Goal: Task Accomplishment & Management: Use online tool/utility

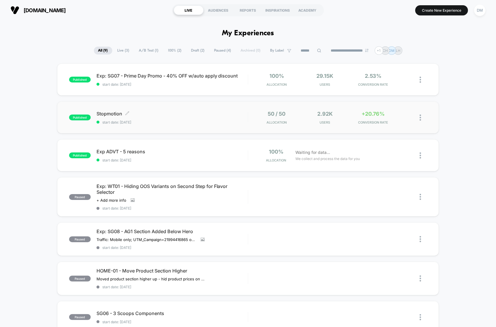
click at [210, 123] on span "start date: [DATE]" at bounding box center [172, 122] width 151 height 4
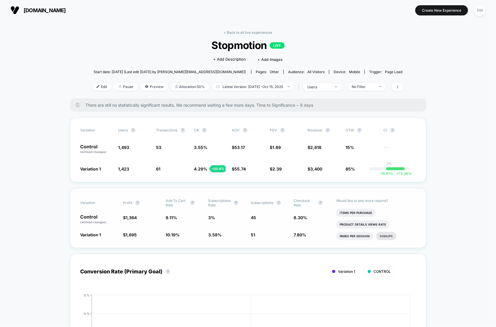
click at [387, 237] on li "Signups" at bounding box center [386, 236] width 20 height 8
click at [407, 234] on li "Clicks" at bounding box center [404, 238] width 18 height 8
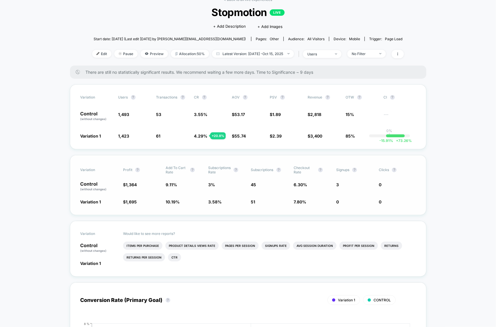
scroll to position [38, 0]
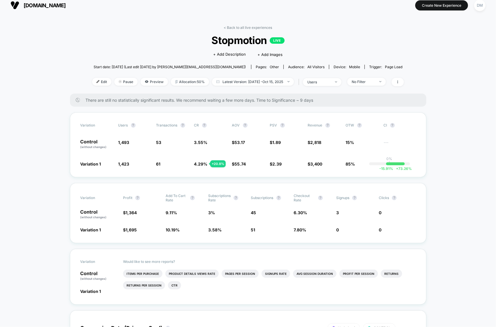
scroll to position [0, 0]
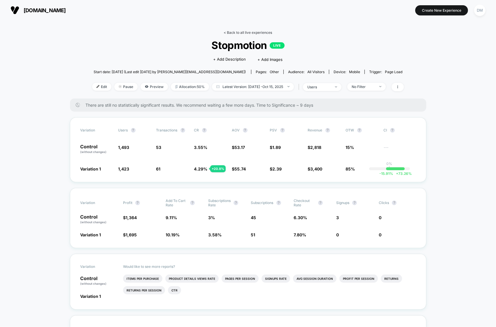
click at [234, 31] on link "< Back to all live experiences" at bounding box center [248, 32] width 48 height 4
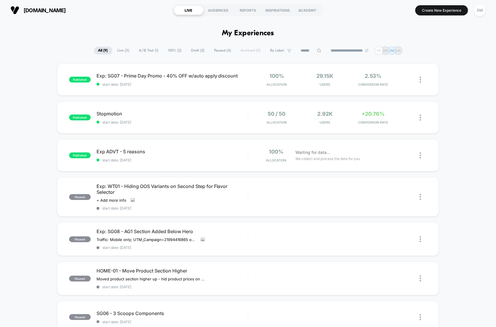
click at [205, 156] on div "Exp ADVT - 5 reasons Click to edit experience details Click to edit experience …" at bounding box center [172, 156] width 151 height 14
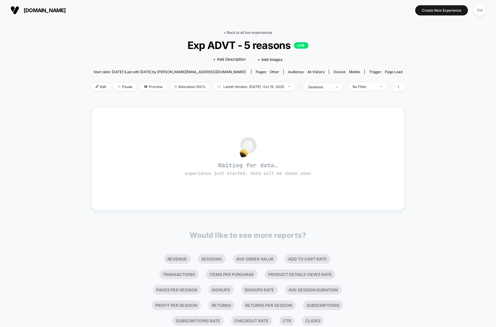
click at [236, 31] on link "< Back to all live experiences" at bounding box center [248, 32] width 48 height 4
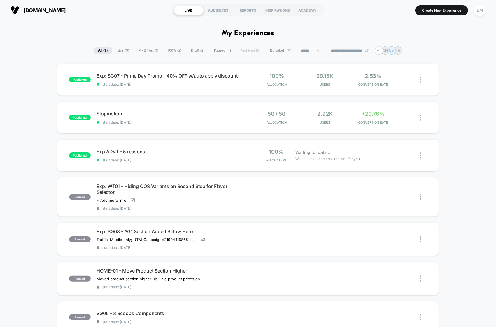
click at [48, 126] on div "published Exp: SG07 - Prime Day Promo - 40% OFF w/auto apply discount start dat…" at bounding box center [248, 252] width 496 height 376
click at [219, 150] on span "Exp ADVT - 5 reasons Click to edit experience details" at bounding box center [172, 152] width 151 height 6
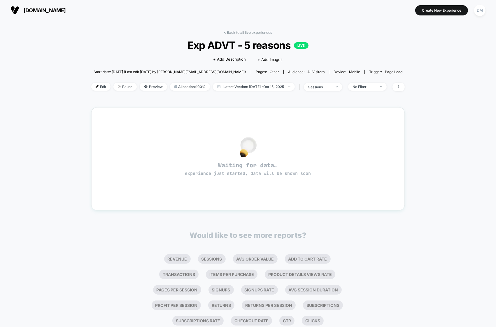
click at [43, 97] on div "< Back to all live experiences Exp ADVT - 5 reasons LIVE Click to edit experien…" at bounding box center [248, 183] width 496 height 326
click at [234, 31] on link "< Back to all live experiences" at bounding box center [248, 32] width 48 height 4
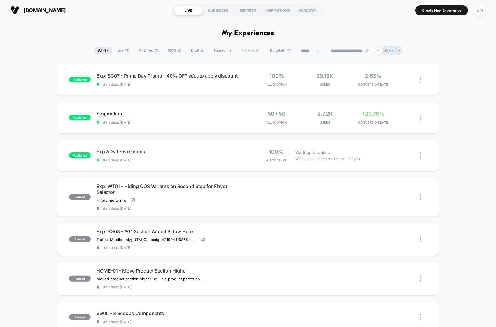
click at [23, 110] on div "published Exp: SG07 - Prime Day Promo - 40% OFF w/auto apply discount start dat…" at bounding box center [248, 252] width 496 height 376
click at [437, 8] on button "Create New Experience" at bounding box center [442, 10] width 53 height 10
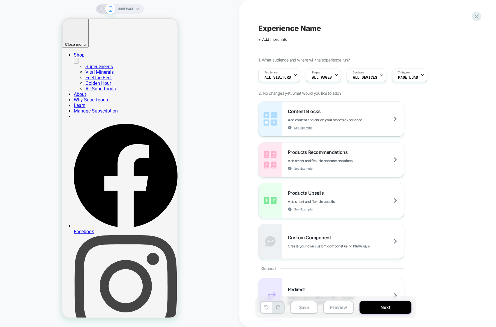
click at [129, 9] on span "HOMEPAGE" at bounding box center [126, 8] width 16 height 9
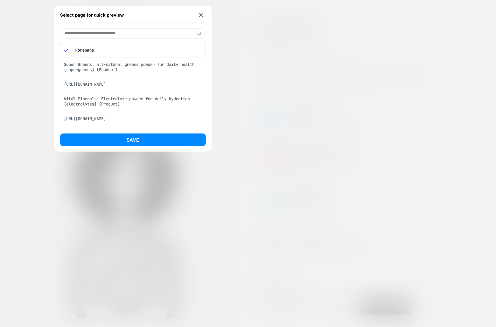
click at [118, 33] on input at bounding box center [133, 33] width 146 height 10
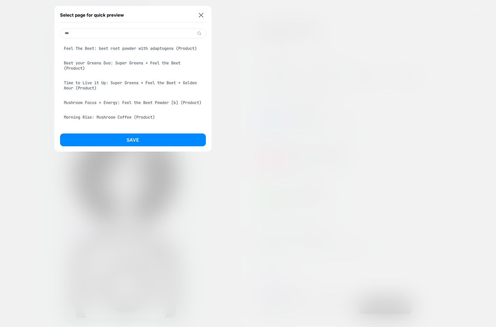
type input "***"
click at [121, 49] on div "Feel The Beet: beet root powder with adaptogens (Product)" at bounding box center [133, 48] width 146 height 11
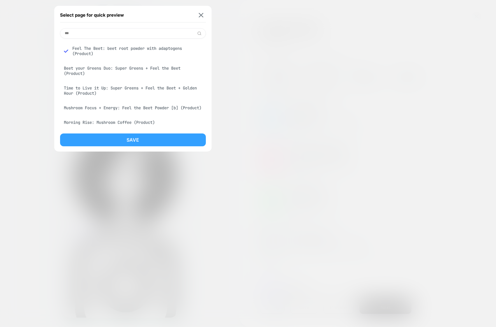
click at [120, 140] on button "Save" at bounding box center [133, 140] width 146 height 13
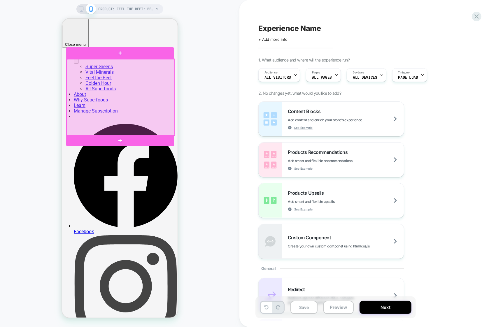
click at [169, 104] on div at bounding box center [121, 97] width 108 height 76
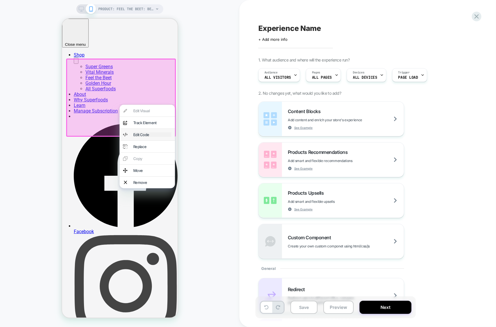
click at [159, 136] on div "Edit Code" at bounding box center [152, 134] width 38 height 5
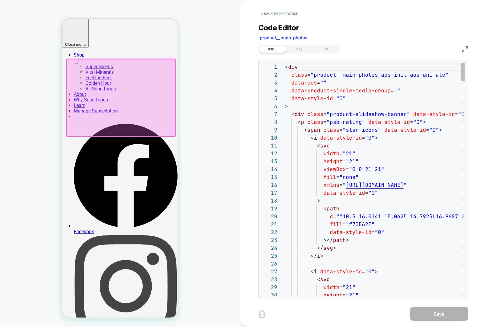
scroll to position [79, 0]
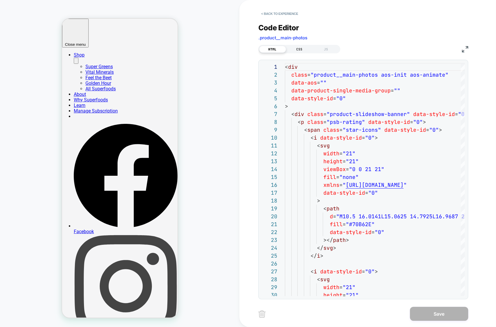
click at [301, 49] on div "CSS" at bounding box center [299, 49] width 27 height 7
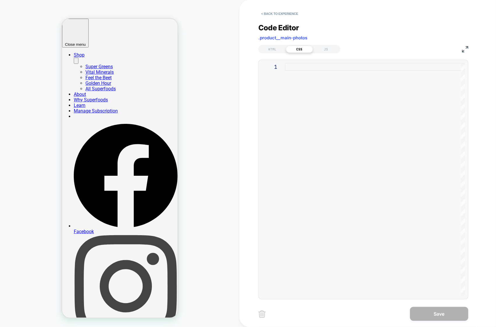
click at [316, 69] on div at bounding box center [375, 179] width 180 height 233
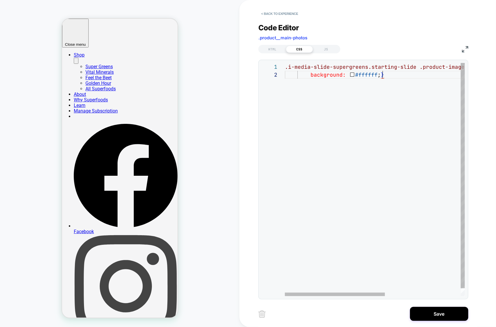
scroll to position [8, 98]
click at [352, 149] on div ".i-media-slide-supergreens.starting-slide .product-image-main > .i-media-image-…" at bounding box center [443, 183] width 316 height 241
drag, startPoint x: 287, startPoint y: 68, endPoint x: 342, endPoint y: 69, distance: 55.2
click at [342, 69] on div ".i-media-slide-supergreens.starting-slide .product-image-main > .i-media-image-…" at bounding box center [443, 183] width 316 height 241
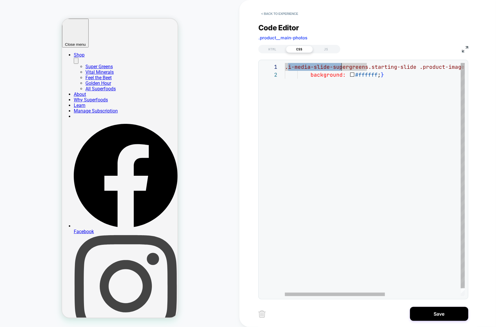
click at [342, 69] on div ".i-media-slide-supergreens.starting-slide .product-image-main > .i-media-image-…" at bounding box center [443, 183] width 316 height 241
drag, startPoint x: 284, startPoint y: 67, endPoint x: 328, endPoint y: 69, distance: 43.8
click at [328, 69] on div "**********" at bounding box center [363, 179] width 203 height 233
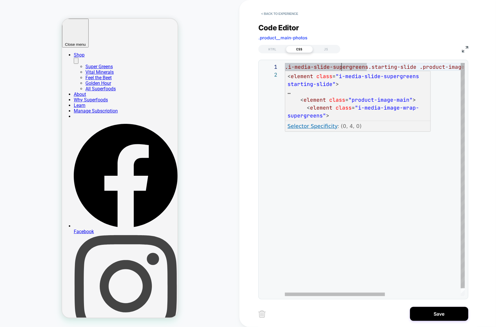
click at [324, 67] on div ".i-media-slide-supergreens.starting-slide .product-image-main > .i-media-image-…" at bounding box center [443, 183] width 316 height 241
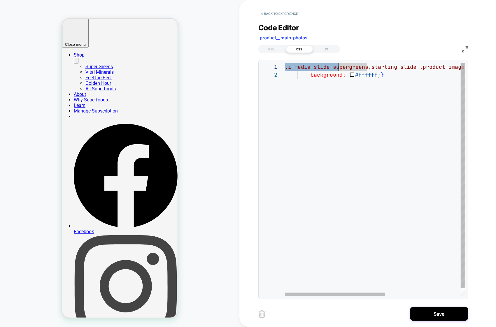
scroll to position [0, 0]
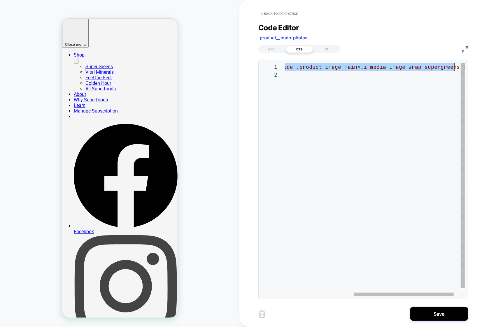
drag, startPoint x: 287, startPoint y: 68, endPoint x: 455, endPoint y: 68, distance: 168.4
click at [455, 68] on div ".i-media-slide-supergreens.starting-slide .product-image-main > .i-media-image-…" at bounding box center [320, 183] width 316 height 241
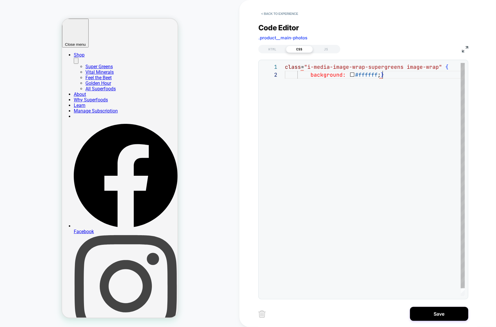
click at [426, 109] on div "class = "i-media-image-wrap-supergreens image-wrap" { background: #ffffff ; }" at bounding box center [375, 183] width 180 height 241
click at [439, 66] on div "class = "i-media-image-wrap-supergreens image-wrap" { background: #ffffff ; }" at bounding box center [375, 183] width 180 height 241
click at [411, 69] on div "class = "i-media-image-wrap-supergreens image-wrap" { background: #ffffff ; }" at bounding box center [375, 183] width 180 height 241
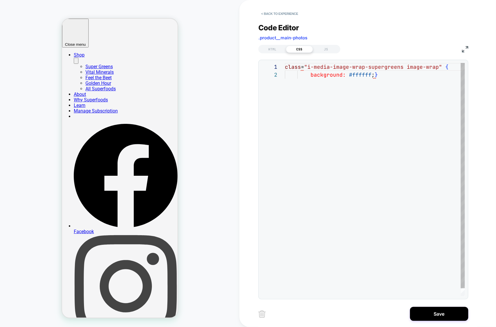
scroll to position [0, 126]
click at [319, 69] on div "class = "i-media-image-wrap-supergreens image-wrap" { background: #ffffff ; }" at bounding box center [375, 183] width 180 height 241
click at [307, 67] on div "class = "i-media-image-wrap-supergreens image-wrap" { background: #ffffff ; }" at bounding box center [375, 183] width 180 height 241
click at [420, 65] on div ".i-media-image-wrap-supergreens image-wrap " { background: #ffffff;}" at bounding box center [375, 183] width 180 height 241
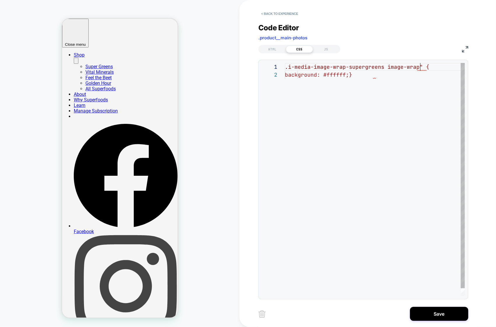
scroll to position [0, 132]
click at [419, 111] on div ".i-media-image-wrap-supergreens image-wrap { background: #ffffff ; }" at bounding box center [375, 183] width 180 height 241
click at [386, 67] on div ".i-media-image-wrap-supergreens image-wrap { background: #ffffff ; }" at bounding box center [375, 183] width 180 height 241
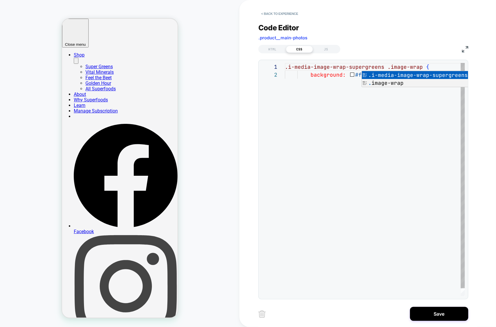
click at [378, 129] on div ".i-media-image-wrap-supergreens .image-wrap { background: #ffffff ; }" at bounding box center [375, 183] width 180 height 241
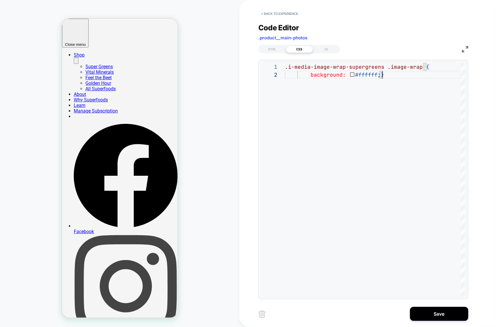
scroll to position [0, 98]
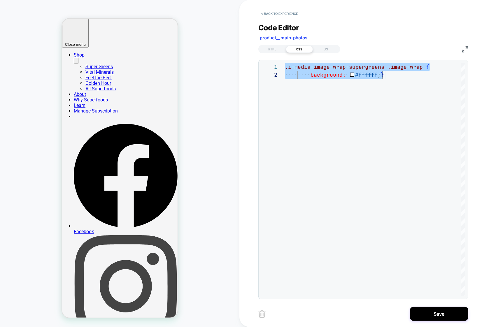
type textarea "**********"
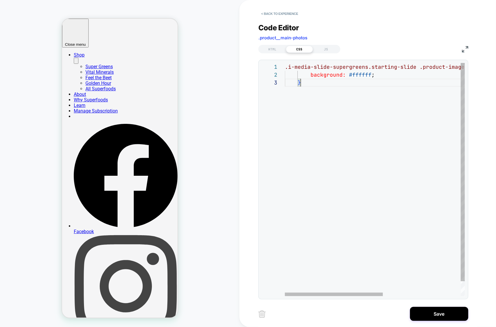
scroll to position [15, 15]
click at [411, 86] on div ".i-media-slide-supergreens.starting-slide .product-image-main > .i-media-image-…" at bounding box center [446, 187] width 322 height 249
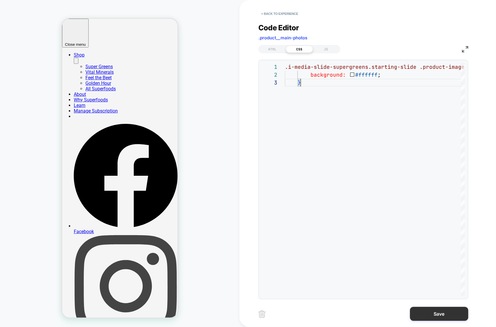
click at [441, 314] on button "Save" at bounding box center [439, 314] width 58 height 14
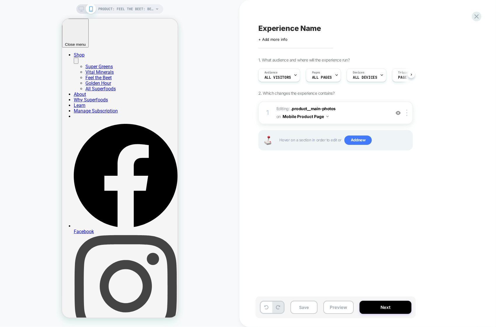
scroll to position [0, 0]
click at [375, 118] on div "1 Editing : .product__main-photos .product__main-photos on Mobile Product Page …" at bounding box center [336, 113] width 155 height 23
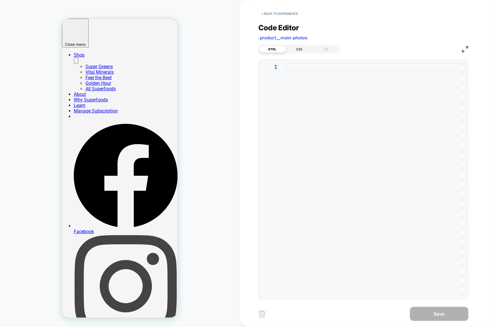
click at [298, 49] on div "CSS" at bounding box center [299, 49] width 27 height 7
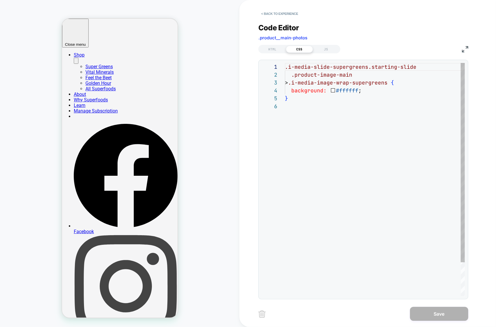
scroll to position [39, 0]
click at [300, 126] on div ".i-media-slide-supergreens.starting-slide .product-image-main > .i-media-image-…" at bounding box center [375, 199] width 180 height 273
click at [297, 83] on div ".i-media-slide-supergreens.starting-slide .product-image-main > .i-media-image-…" at bounding box center [375, 199] width 180 height 273
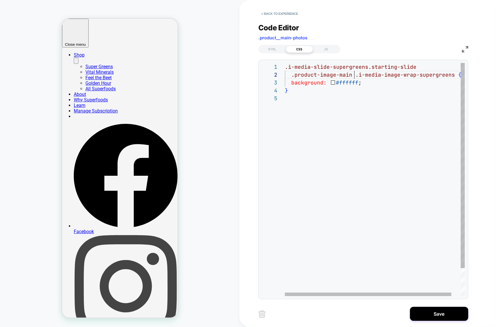
scroll to position [8, 69]
click at [291, 76] on div ".i-media-slide-supergreens.starting-slide .product-image-main .i-media-image-wr…" at bounding box center [380, 195] width 190 height 265
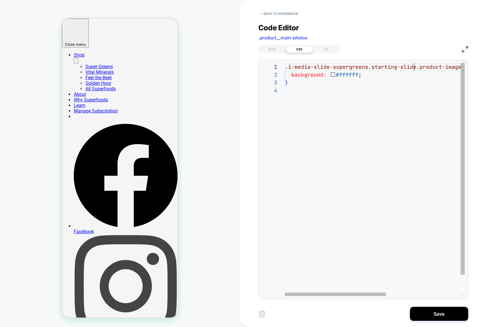
scroll to position [0, 132]
click at [309, 135] on div ".i-media-slide-supergreens.starting-slide .product-image-main .i-media-image-wr…" at bounding box center [443, 191] width 316 height 257
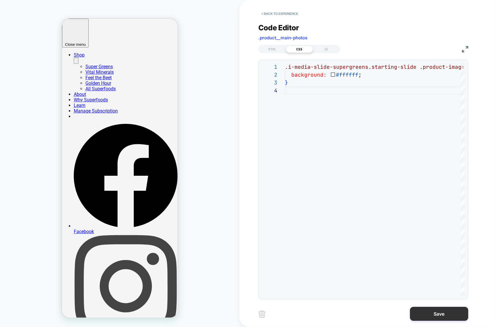
type textarea "**********"
click at [426, 313] on button "Save" at bounding box center [439, 314] width 58 height 14
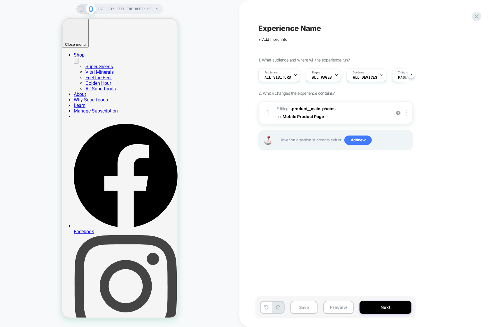
scroll to position [0, 0]
click at [358, 118] on div "1 Editing : .product__main-photos .product__main-photos on Mobile Product Page …" at bounding box center [336, 113] width 155 height 23
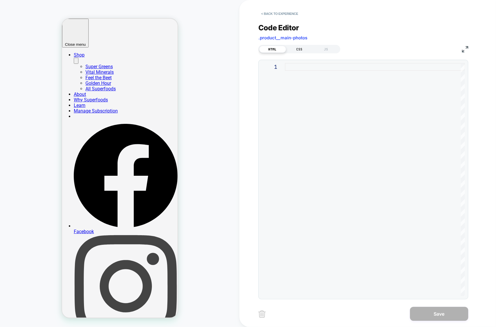
click at [299, 50] on div "CSS" at bounding box center [299, 49] width 27 height 7
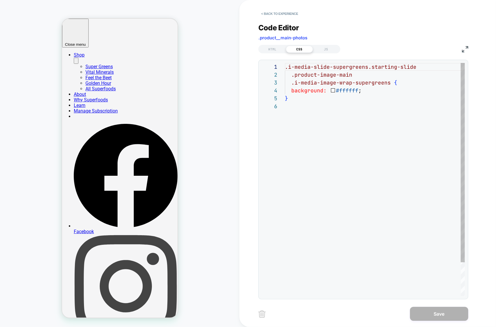
scroll to position [39, 0]
click at [318, 112] on div ".i-media-slide-supergreens.starting-slide .product-image-main .i-media-image-wr…" at bounding box center [375, 199] width 180 height 273
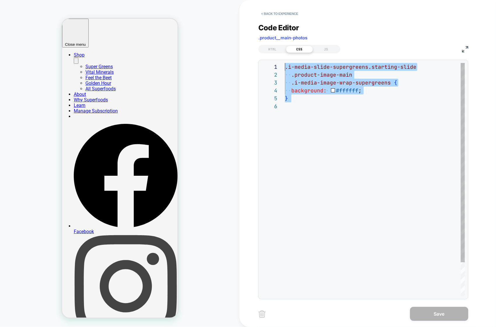
drag, startPoint x: 292, startPoint y: 105, endPoint x: 282, endPoint y: 66, distance: 40.8
click at [285, 66] on div ".i-media-slide-supergreens.starting-slide .product-image-main .i-media-image-wr…" at bounding box center [375, 199] width 180 height 273
click at [280, 15] on button "< Back to experience" at bounding box center [280, 13] width 43 height 9
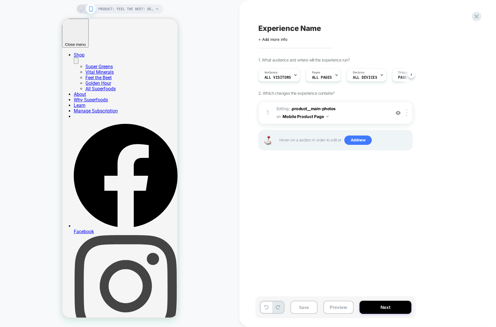
scroll to position [0, 0]
click at [407, 112] on img at bounding box center [406, 113] width 1 height 6
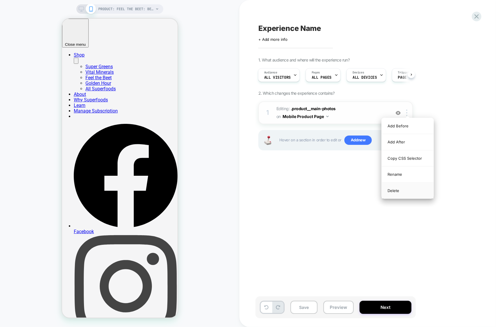
click at [395, 190] on div "Delete" at bounding box center [408, 191] width 52 height 16
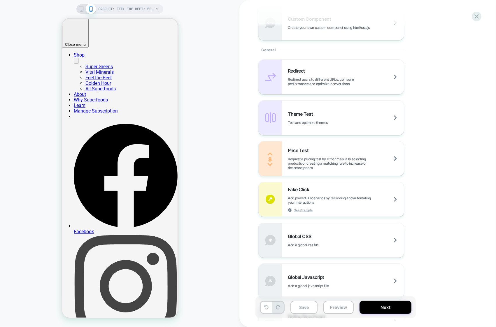
scroll to position [235, 0]
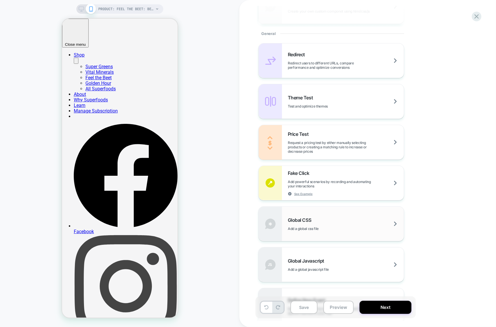
click at [333, 228] on span "Add a global css file" at bounding box center [318, 229] width 60 height 4
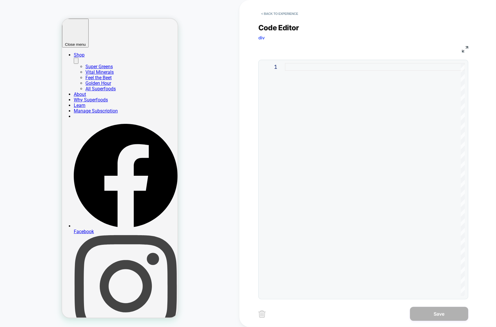
click at [323, 126] on div at bounding box center [375, 179] width 180 height 233
type textarea "**********"
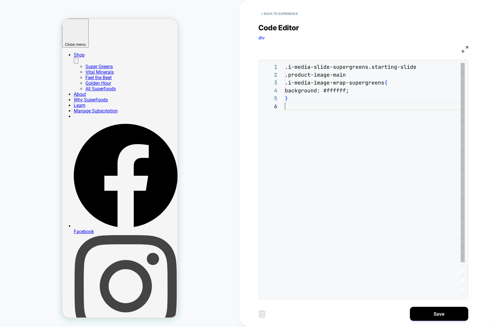
scroll to position [39, 0]
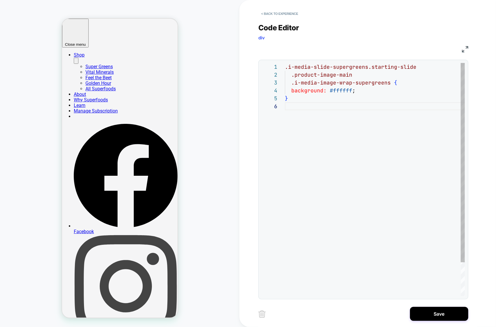
click at [320, 149] on div ".i-media-slide-supergreens.starting-slide .product-image-main .i-media-image-wr…" at bounding box center [375, 199] width 180 height 273
click at [448, 315] on button "Save" at bounding box center [439, 314] width 58 height 14
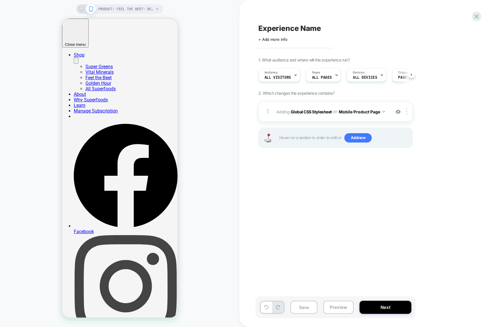
scroll to position [0, 0]
click at [376, 118] on div "1 Adding Global CSS Stylesheet on Mobile Product Page Add Before Add After Copy…" at bounding box center [336, 112] width 155 height 20
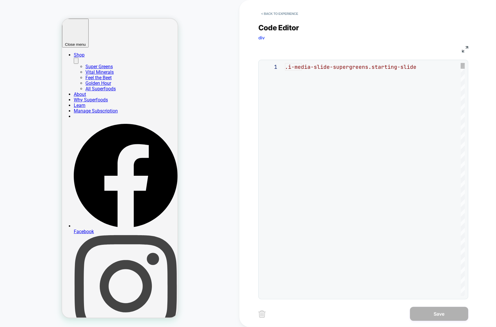
scroll to position [39, 0]
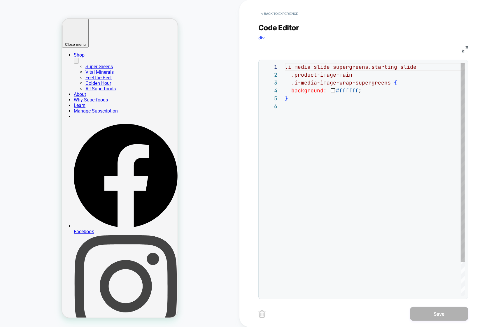
click at [316, 101] on div ".i-media-slide-supergreens.starting-slide .product-image-main .i-media-image-wr…" at bounding box center [375, 199] width 180 height 273
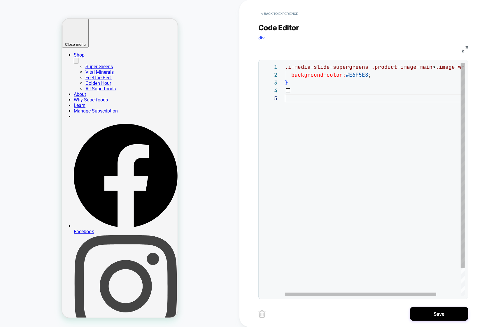
scroll to position [31, 0]
click at [368, 75] on div ".i-media-slide-supergreens .product-image-main > .image-wrap { background-color…" at bounding box center [389, 195] width 209 height 265
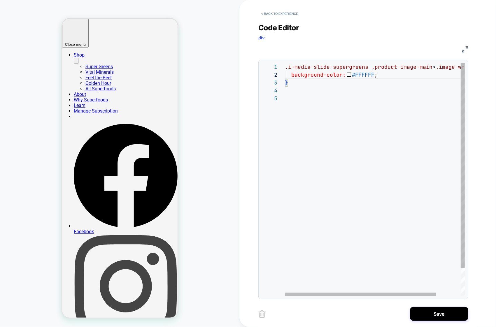
scroll to position [15, 6]
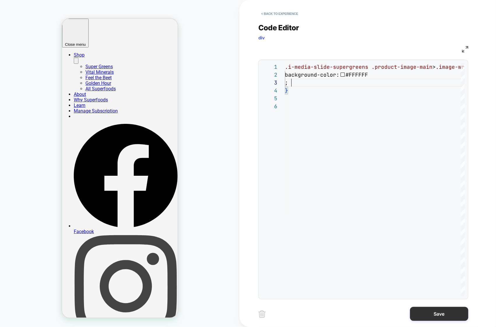
type textarea "**********"
click at [424, 313] on button "Save" at bounding box center [439, 314] width 58 height 14
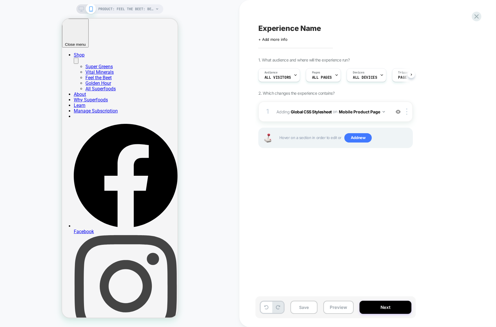
scroll to position [0, 0]
click at [374, 120] on div "1 Adding Global CSS Stylesheet on Mobile Product Page Add Before Add After Copy…" at bounding box center [336, 112] width 155 height 20
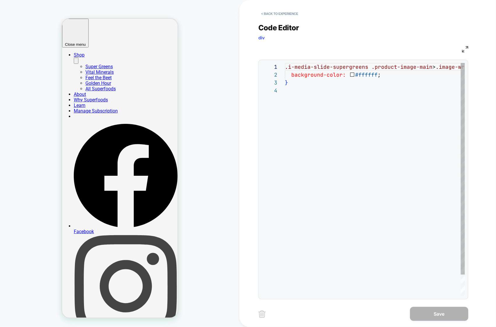
scroll to position [23, 0]
click at [355, 114] on div ".i-media-slide-supergreens .product-image-main > .image-wrap { background-color…" at bounding box center [391, 191] width 212 height 257
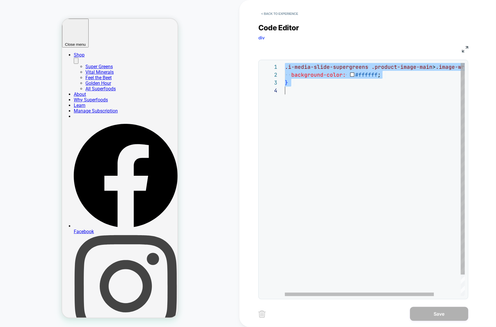
type textarea "*"
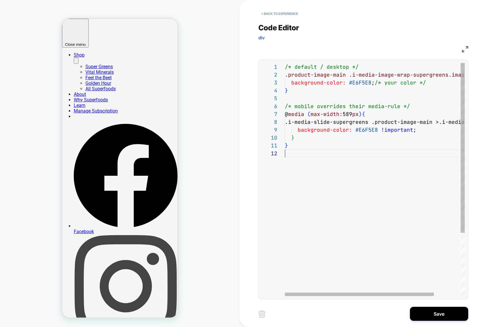
scroll to position [8, 0]
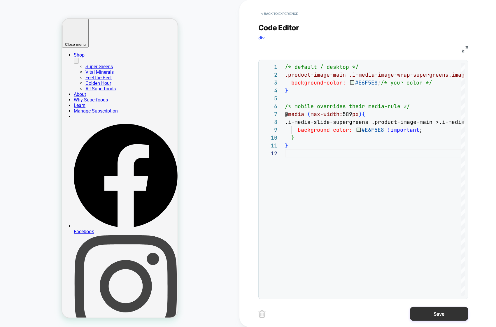
click at [434, 311] on button "Save" at bounding box center [439, 314] width 58 height 14
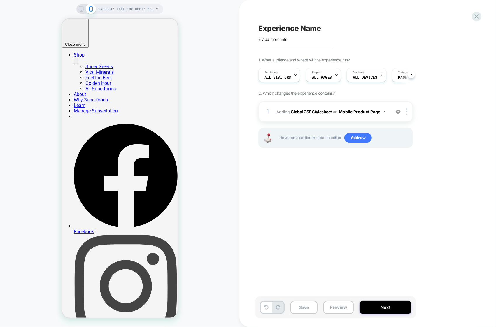
scroll to position [0, 0]
click at [364, 117] on div "1 Adding Global CSS Stylesheet on Mobile Product Page Add Before Add After Copy…" at bounding box center [336, 112] width 155 height 20
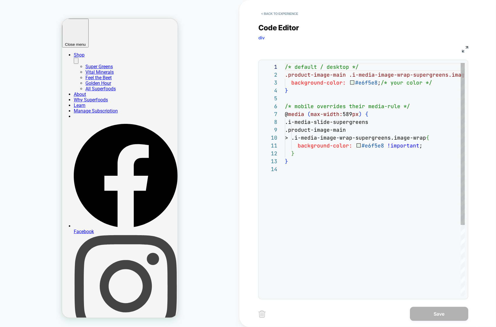
scroll to position [79, 0]
click at [375, 145] on div "/* default / desktop */ .product-image-main .i-media-image-wrap-supergreens.ima…" at bounding box center [394, 231] width 218 height 336
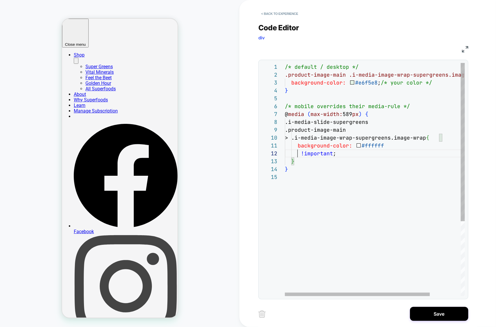
scroll to position [8, 12]
click at [367, 82] on div "/* default / desktop */ .product-image-main .i-media-image-wrap-supergreens.ima…" at bounding box center [394, 235] width 218 height 344
click at [369, 83] on div "/* default / desktop */ .product-image-main .i-media-image-wrap-supergreens.ima…" at bounding box center [394, 235] width 218 height 344
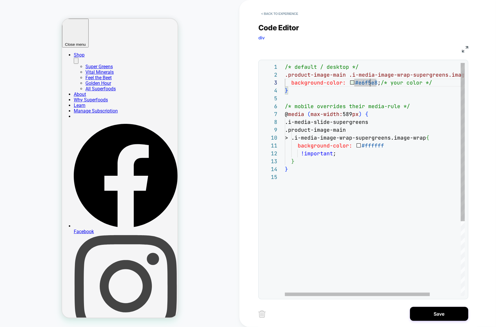
click at [369, 83] on div "/* default / desktop */ .product-image-main .i-media-image-wrap-supergreens.ima…" at bounding box center [394, 235] width 218 height 344
click at [344, 206] on div "/* default / desktop */ .product-image-main .i-media-image-wrap-supergreens.ima…" at bounding box center [394, 235] width 218 height 344
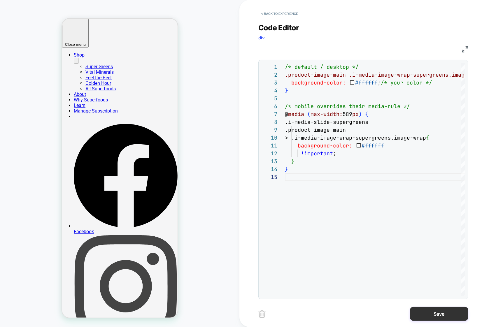
type textarea "**********"
click at [435, 315] on button "Save" at bounding box center [439, 314] width 58 height 14
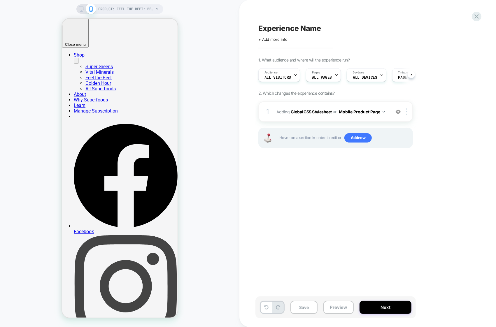
scroll to position [0, 0]
click at [303, 306] on button "Save" at bounding box center [304, 307] width 27 height 13
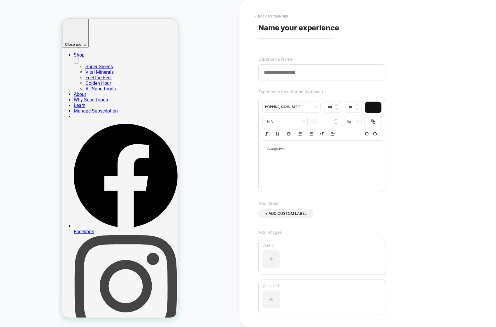
click at [289, 28] on span "Name your experience" at bounding box center [299, 27] width 81 height 9
click at [277, 67] on input at bounding box center [323, 72] width 128 height 16
type input "**********"
click at [414, 106] on div "**********" at bounding box center [365, 164] width 219 height 316
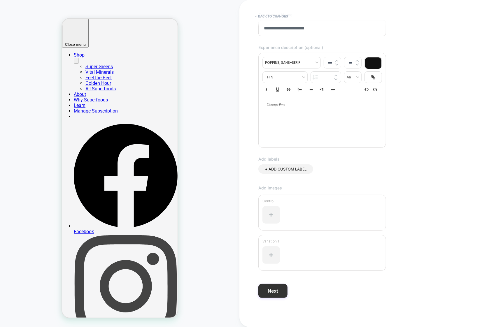
click at [276, 296] on button "Next" at bounding box center [273, 291] width 29 height 14
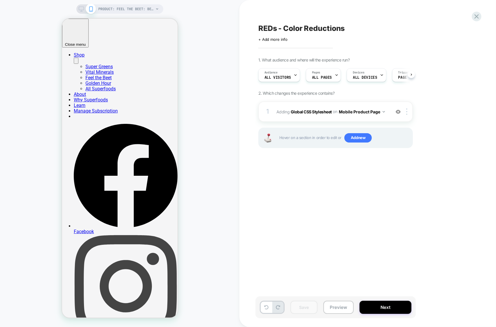
scroll to position [0, 0]
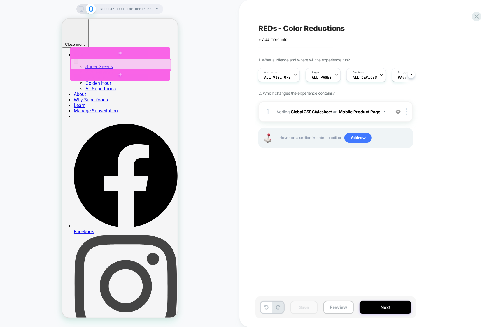
click at [130, 65] on div at bounding box center [120, 64] width 100 height 11
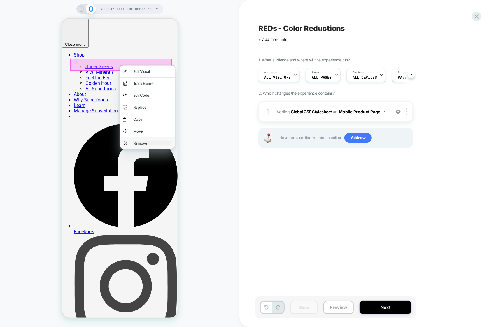
click at [145, 145] on div "Remove" at bounding box center [152, 143] width 38 height 5
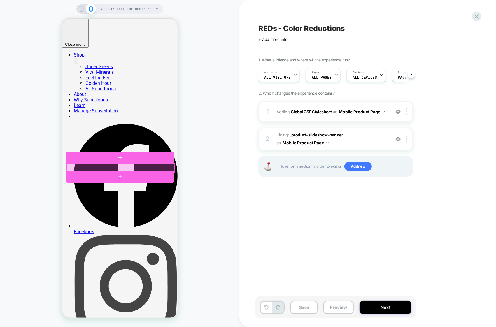
click at [125, 166] on div at bounding box center [121, 167] width 108 height 8
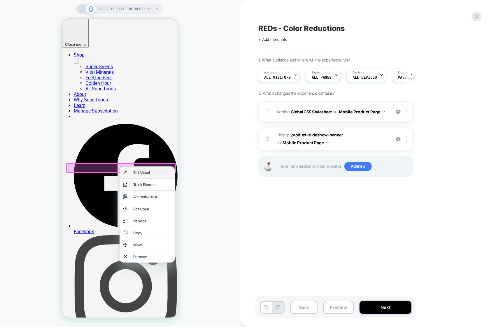
click at [135, 172] on div "Edit Visual" at bounding box center [152, 172] width 38 height 5
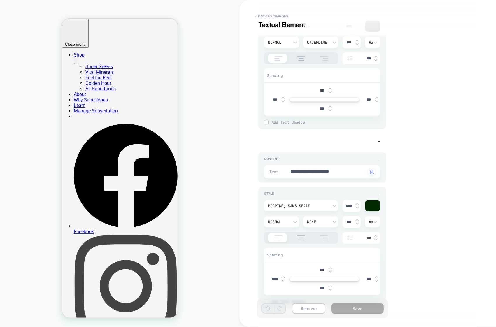
scroll to position [125, 0]
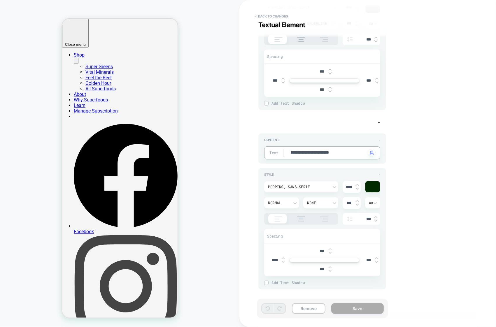
type textarea "*"
type textarea "**********"
type textarea "*"
type textarea "**********"
type textarea "*"
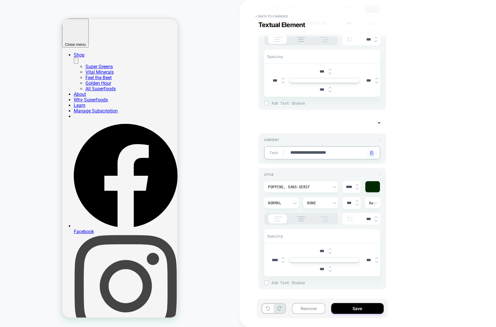
type textarea "**********"
type textarea "*"
type textarea "**********"
type textarea "*"
type textarea "**********"
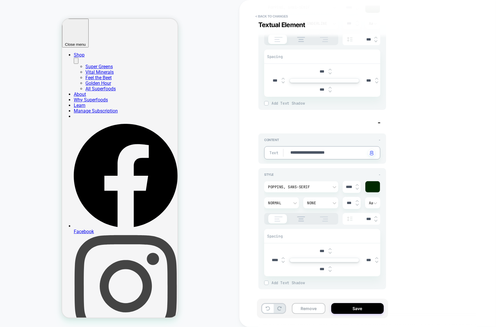
type textarea "*"
type textarea "**********"
type textarea "*"
type textarea "**********"
type textarea "*"
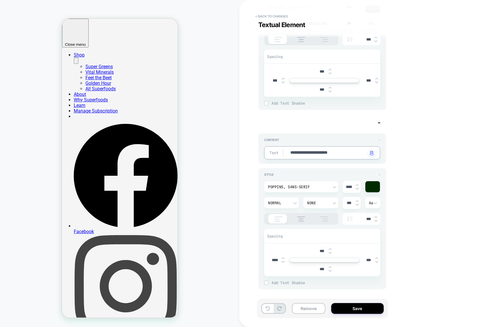
type textarea "**********"
type textarea "*"
type textarea "**********"
click at [367, 309] on button "Save" at bounding box center [357, 308] width 53 height 11
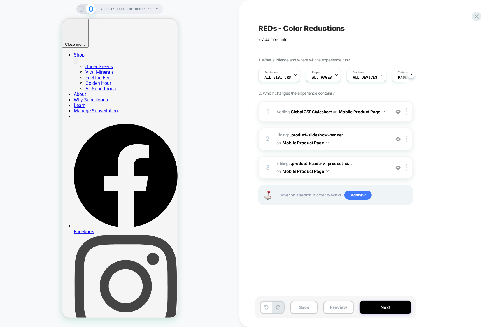
scroll to position [0, 0]
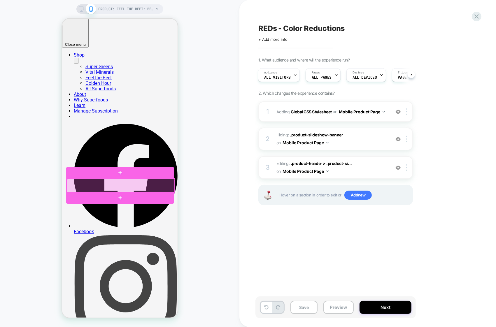
click at [134, 184] on div at bounding box center [121, 186] width 108 height 14
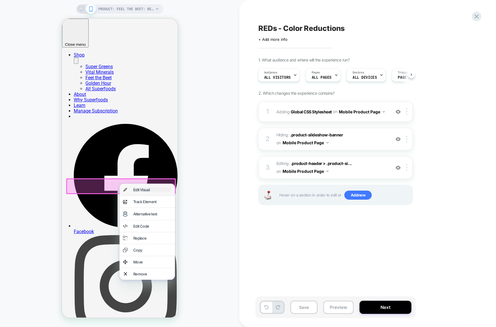
click at [135, 189] on div "Edit Visual" at bounding box center [152, 189] width 38 height 5
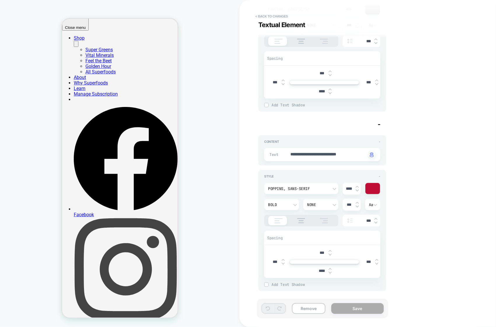
scroll to position [125, 0]
click at [374, 184] on div at bounding box center [373, 186] width 15 height 11
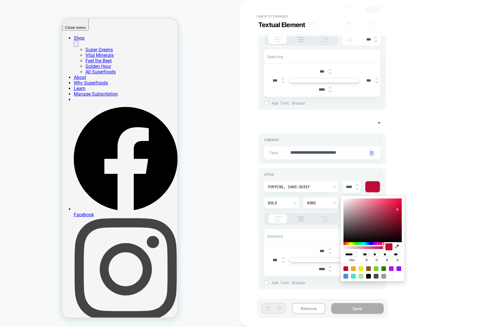
click at [376, 276] on div at bounding box center [376, 276] width 5 height 5
type textarea "*"
type input "******"
type input "**"
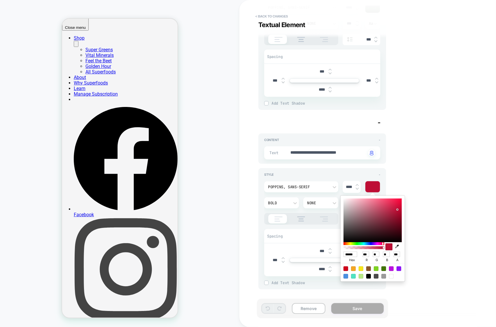
type input "**"
click at [426, 235] on div "**********" at bounding box center [365, 164] width 219 height 316
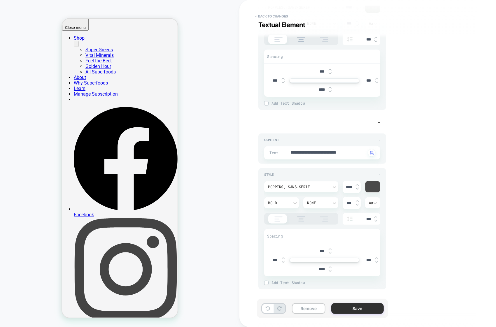
click at [340, 305] on button "Save" at bounding box center [357, 308] width 53 height 11
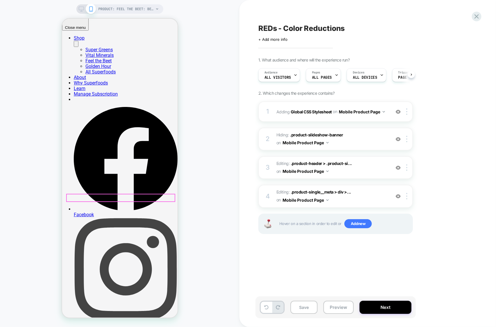
scroll to position [0, 0]
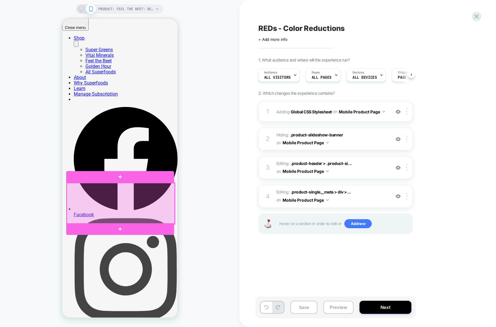
click at [160, 190] on div at bounding box center [121, 203] width 108 height 41
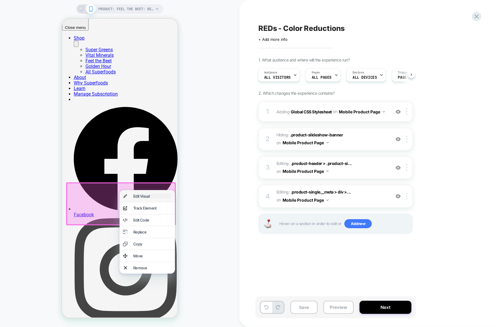
click at [154, 195] on div "Edit Visual" at bounding box center [152, 196] width 38 height 5
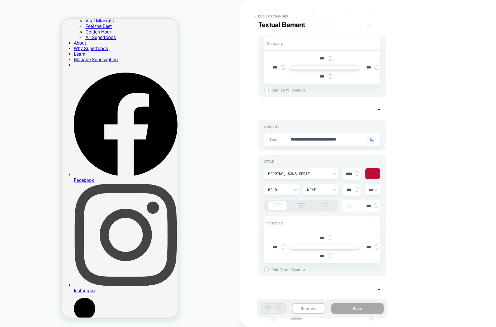
scroll to position [159, 0]
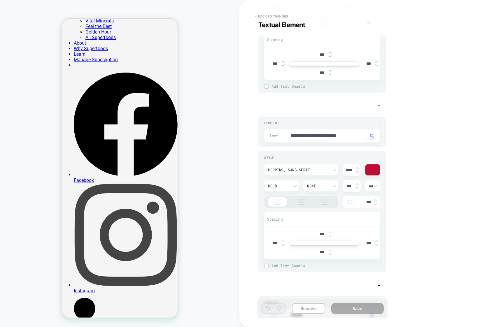
click at [373, 171] on div at bounding box center [373, 170] width 15 height 11
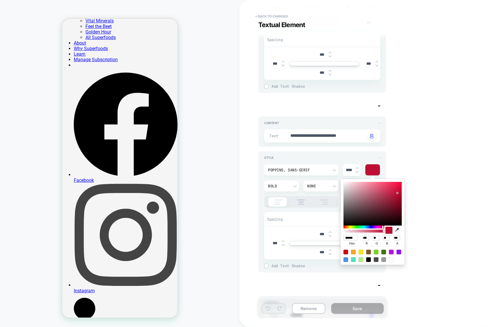
click at [376, 261] on div at bounding box center [376, 260] width 5 height 5
type textarea "*"
type input "******"
type input "**"
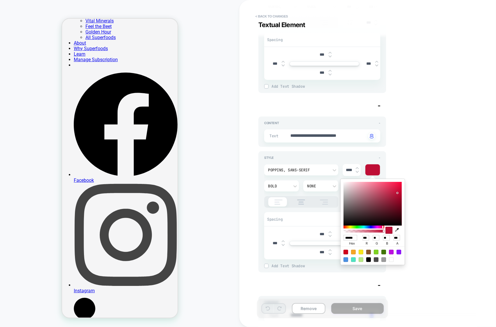
type input "**"
click at [425, 240] on div "**********" at bounding box center [365, 164] width 219 height 316
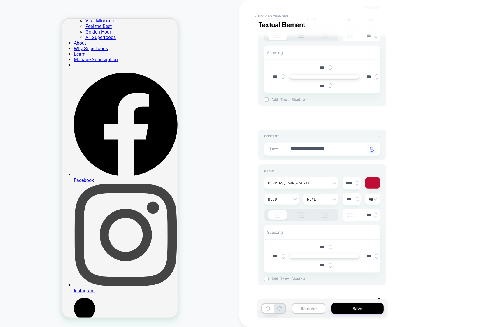
scroll to position [528, 0]
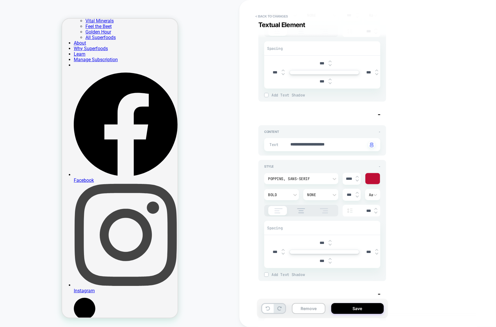
click at [374, 181] on div at bounding box center [373, 178] width 15 height 11
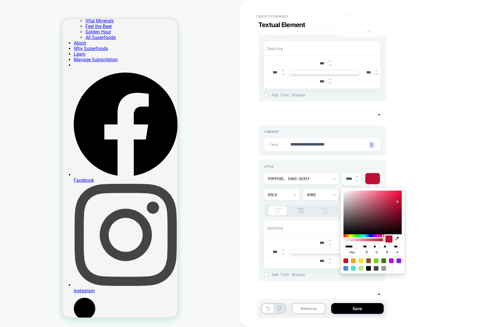
click at [377, 268] on div at bounding box center [376, 268] width 5 height 5
type textarea "*"
type input "******"
type input "**"
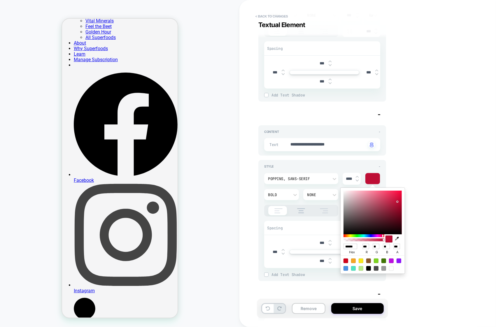
type input "**"
click at [428, 199] on div "**********" at bounding box center [365, 164] width 219 height 316
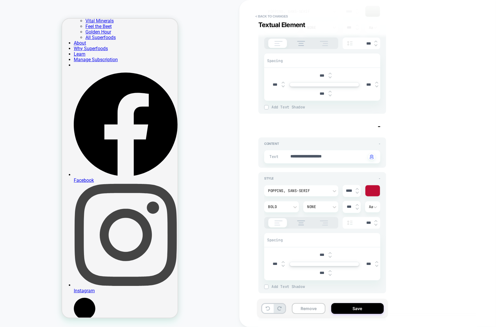
scroll to position [897, 0]
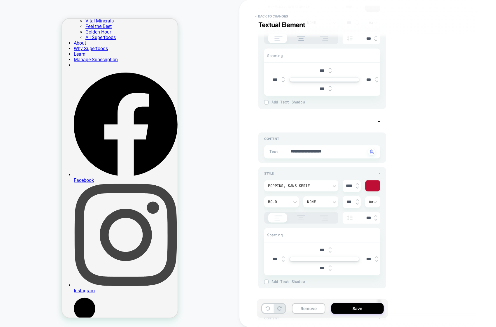
click at [376, 185] on div at bounding box center [373, 186] width 15 height 11
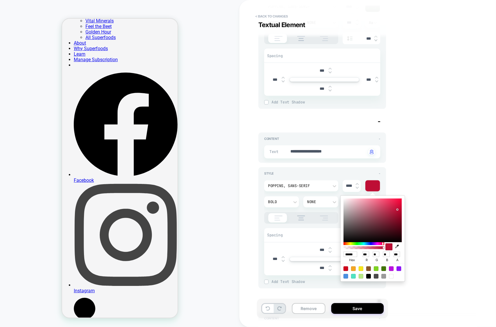
click at [376, 278] on div at bounding box center [376, 276] width 5 height 5
type textarea "*"
type input "******"
type input "**"
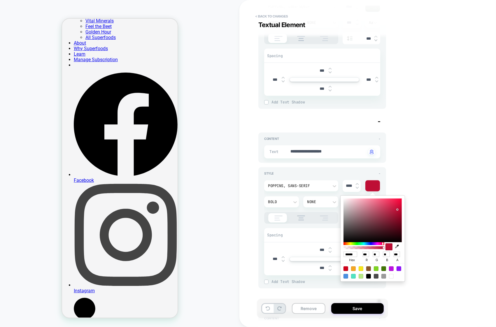
type input "**"
click at [426, 204] on div "**********" at bounding box center [365, 164] width 219 height 316
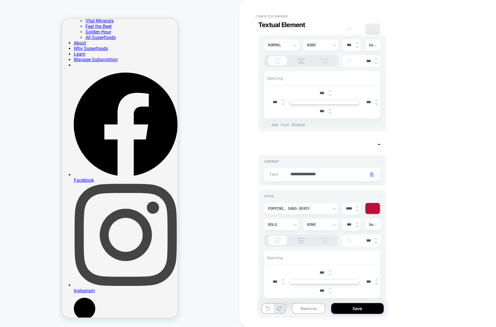
scroll to position [1255, 0]
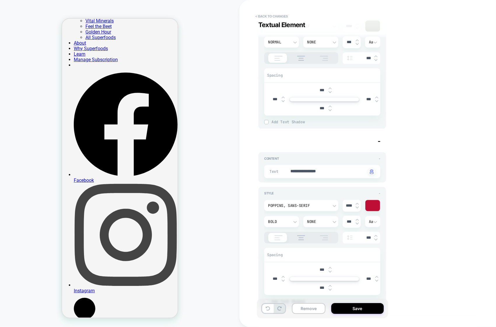
click at [373, 211] on div at bounding box center [373, 205] width 15 height 11
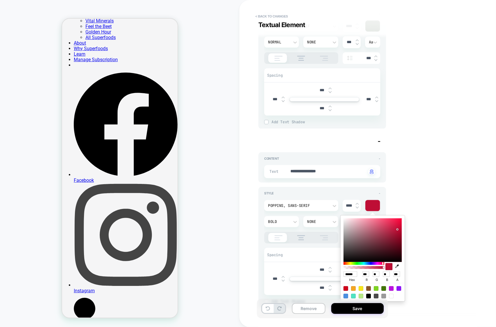
click at [376, 294] on div at bounding box center [376, 296] width 5 height 5
type textarea "*"
type input "******"
type input "**"
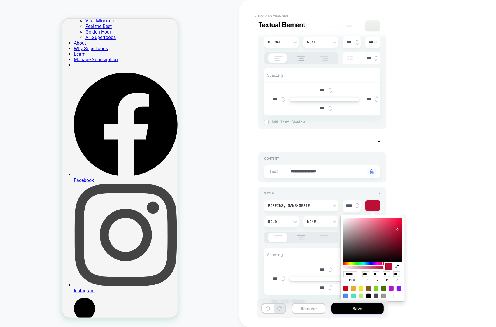
type input "**"
click at [421, 192] on div "**********" at bounding box center [365, 164] width 219 height 316
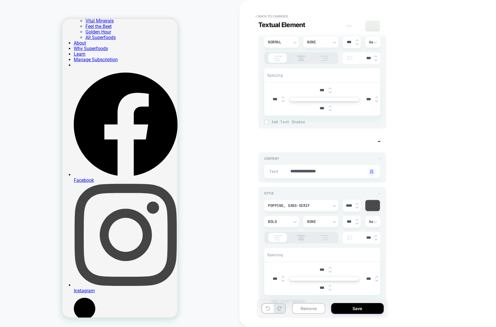
scroll to position [1274, 0]
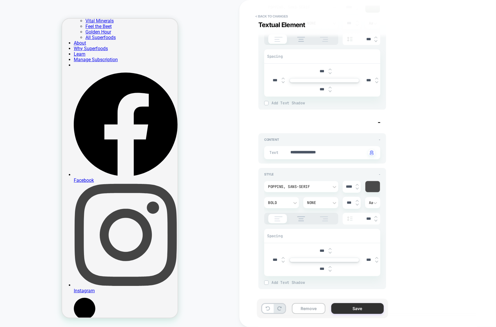
click at [352, 307] on button "Save" at bounding box center [357, 308] width 53 height 11
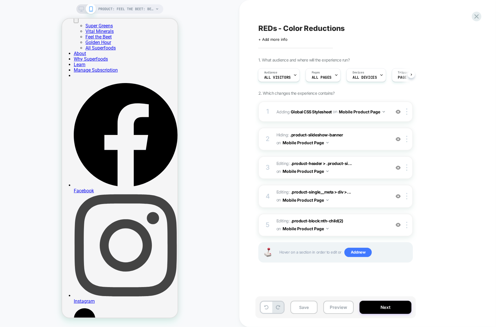
scroll to position [46, 0]
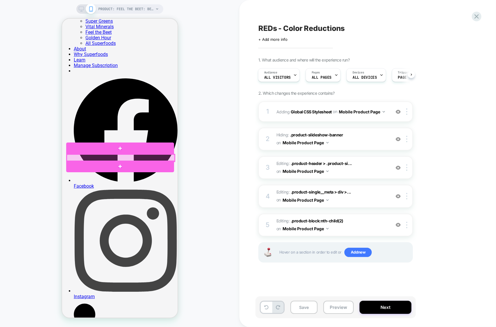
click at [69, 158] on div at bounding box center [121, 157] width 108 height 7
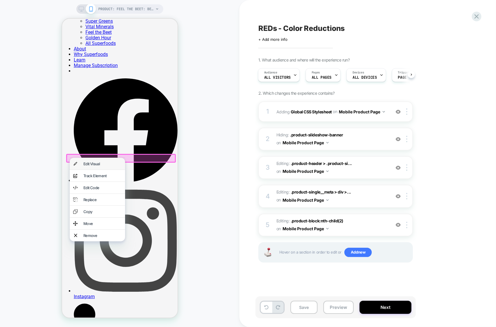
click at [80, 164] on div "Edit Visual" at bounding box center [96, 164] width 55 height 12
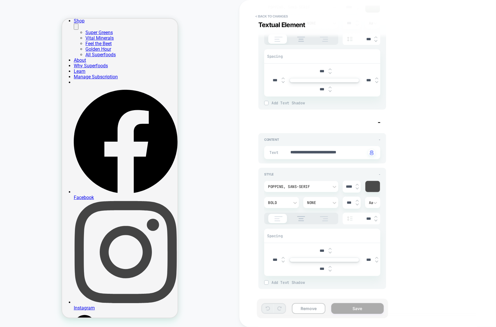
scroll to position [0, 0]
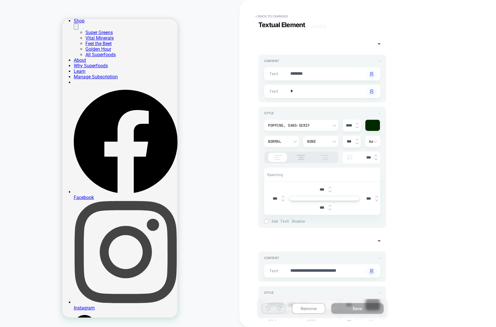
type textarea "*"
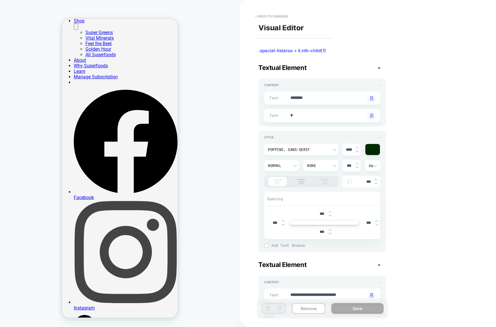
click at [42, 172] on div "PRODUCT: Feel The Beet: beet root powder with adaptogens PRODUCT: Feel The Beet…" at bounding box center [120, 164] width 240 height 316
click at [274, 15] on button "< Back to changes" at bounding box center [272, 16] width 39 height 9
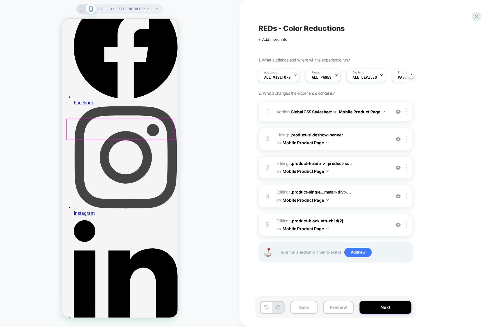
scroll to position [131, 0]
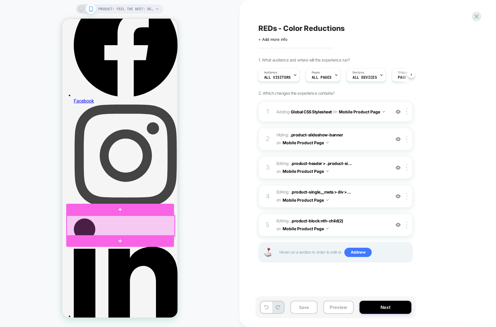
click at [159, 224] on div at bounding box center [121, 226] width 108 height 20
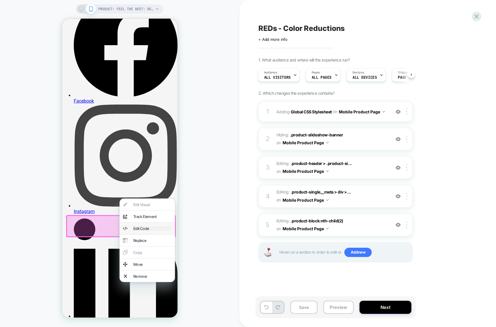
click at [153, 231] on div "Edit Code" at bounding box center [152, 228] width 38 height 5
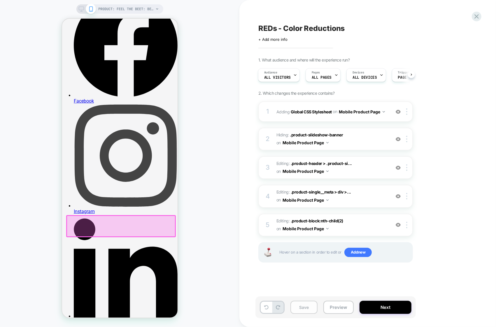
click at [306, 307] on button "Save" at bounding box center [304, 307] width 27 height 13
click at [147, 225] on div at bounding box center [121, 226] width 110 height 22
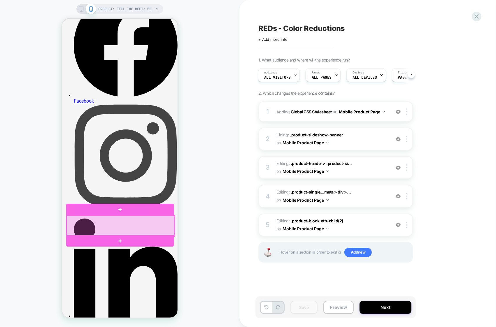
click at [153, 223] on div at bounding box center [121, 226] width 108 height 20
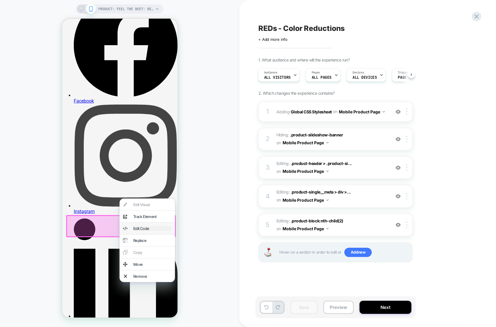
click at [141, 231] on div "Edit Code" at bounding box center [152, 228] width 38 height 5
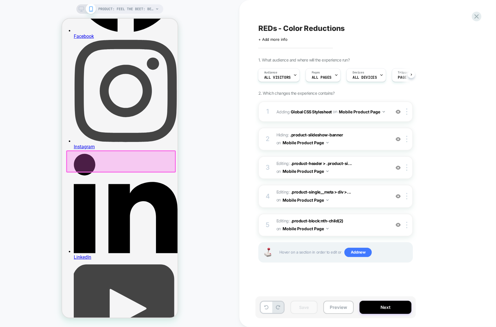
scroll to position [230, 0]
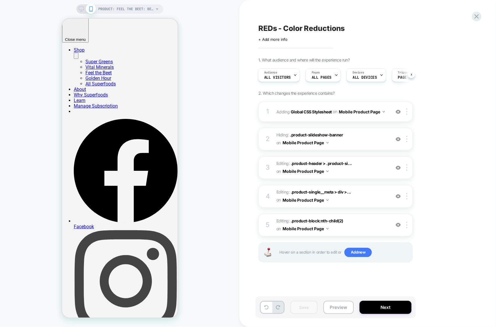
scroll to position [19, 0]
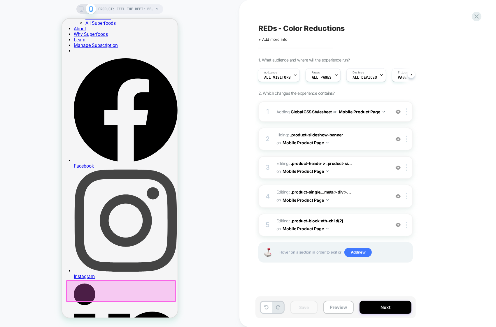
scroll to position [72, 0]
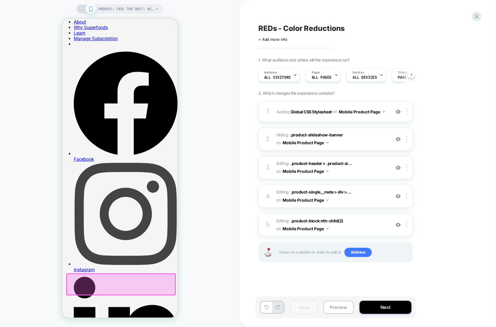
click at [87, 282] on div at bounding box center [121, 284] width 110 height 22
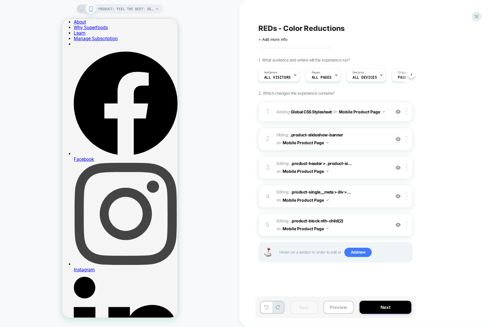
click at [179, 147] on div "PRODUCT: Feel The Beet: beet root powder with adaptogens PRODUCT: Feel The Beet…" at bounding box center [120, 164] width 240 height 316
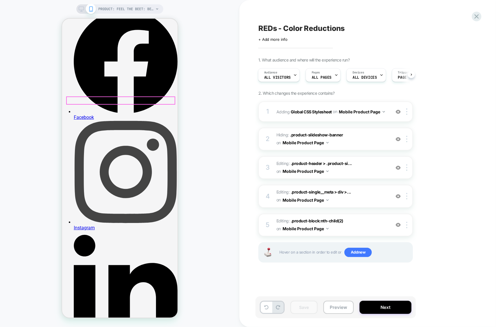
scroll to position [129, 0]
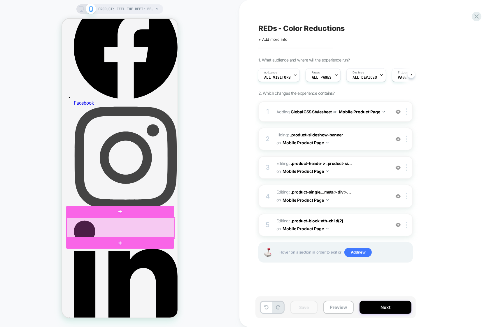
click at [156, 224] on div at bounding box center [121, 228] width 108 height 20
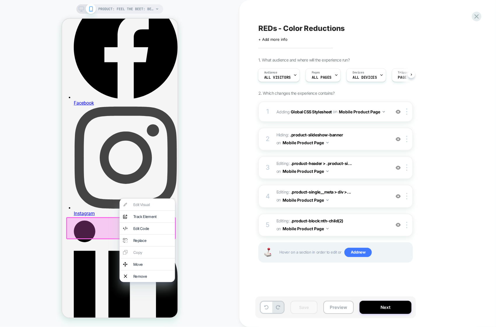
click at [150, 203] on div "Edit Visual analytics-plus-line-svgrepo-com Track Element Edit Code Replace Cop…" at bounding box center [146, 240] width 55 height 84
click at [147, 230] on div "Edit Code" at bounding box center [152, 228] width 38 height 5
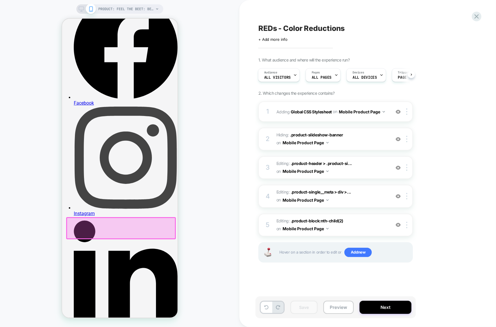
click at [209, 191] on div "PRODUCT: Feel The Beet: beet root powder with adaptogens PRODUCT: Feel The Beet…" at bounding box center [120, 164] width 240 height 316
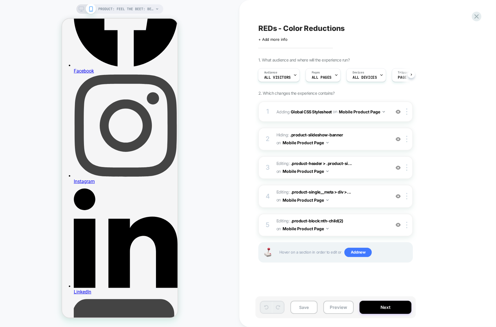
scroll to position [161, 0]
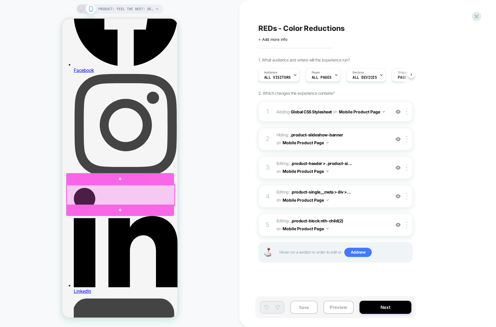
click at [156, 190] on div at bounding box center [121, 195] width 108 height 20
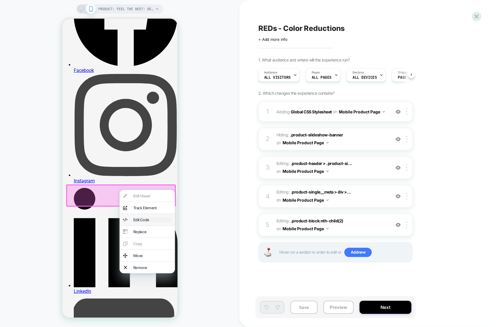
click at [146, 221] on div "Edit Code" at bounding box center [152, 219] width 38 height 5
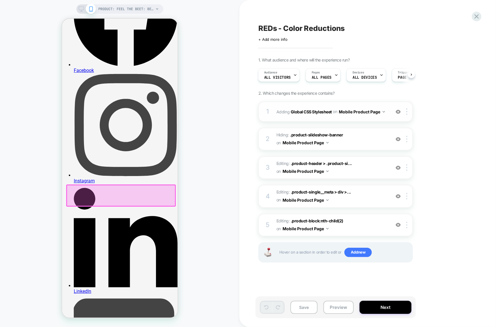
click at [353, 115] on button "Mobile Product Page" at bounding box center [362, 112] width 46 height 8
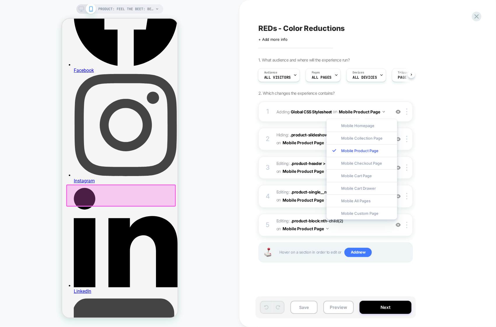
click at [433, 103] on div "1. What audience and where will the experience run? Audience All Visitors Pages…" at bounding box center [365, 167] width 213 height 220
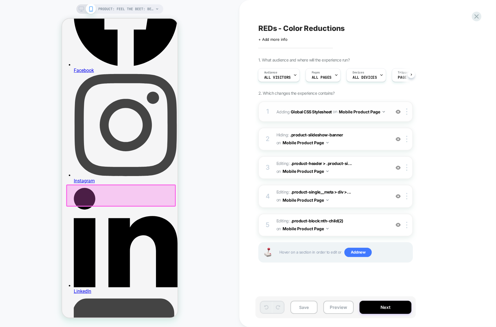
click at [388, 118] on div "1 Adding Global CSS Stylesheet on Mobile Product Page Add Before Add After Copy…" at bounding box center [336, 112] width 155 height 20
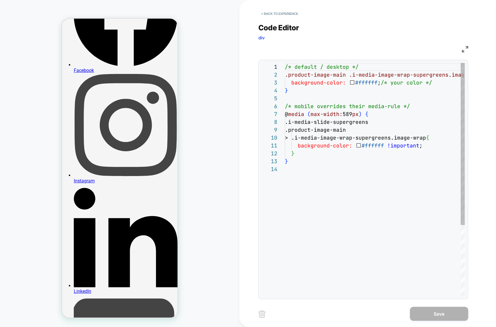
scroll to position [79, 0]
click at [358, 175] on div "/* default / desktop */ .product-image-main .i-media-image-wrap-supergreens.ima…" at bounding box center [394, 231] width 218 height 336
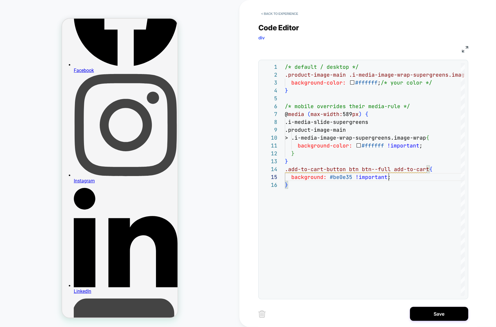
scroll to position [31, 104]
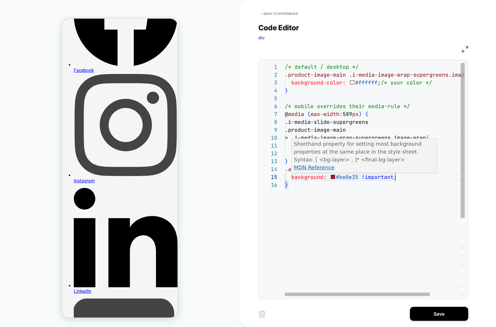
click at [343, 177] on div "/* default / desktop */ .product-image-main .i-media-image-wrap-supergreens.ima…" at bounding box center [394, 239] width 218 height 352
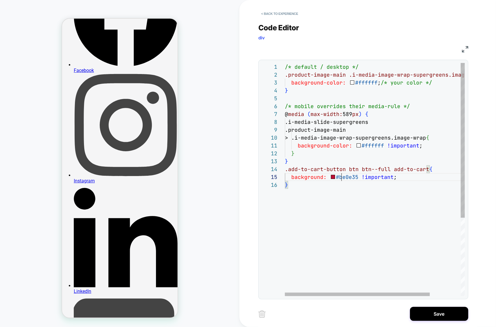
click at [343, 177] on div "/* default / desktop */ .product-image-main .i-media-image-wrap-supergreens.ima…" at bounding box center [394, 239] width 218 height 352
click at [346, 214] on div "/* default / desktop */ .product-image-main .i-media-image-wrap-supergreens.ima…" at bounding box center [394, 239] width 218 height 352
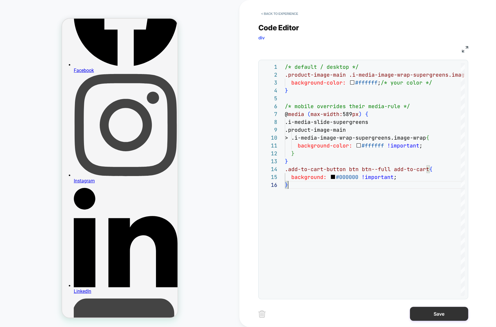
type textarea "**********"
click at [431, 310] on button "Save" at bounding box center [439, 314] width 58 height 14
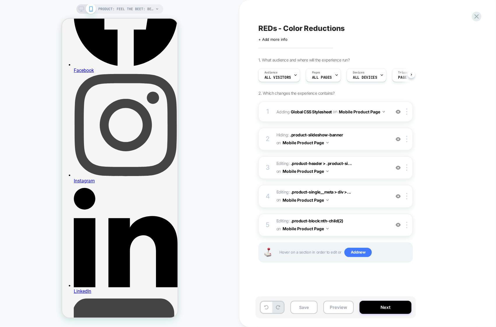
scroll to position [0, 0]
click at [352, 120] on div "1 Adding Global CSS Stylesheet on Mobile Product Page Add Before Add After Copy…" at bounding box center [336, 112] width 155 height 20
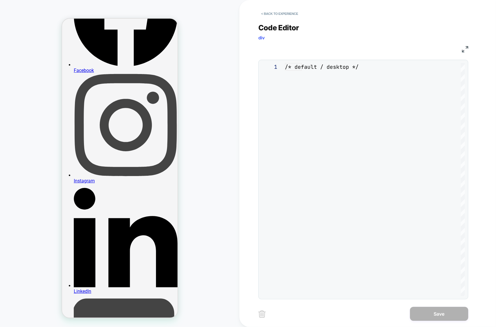
scroll to position [79, 0]
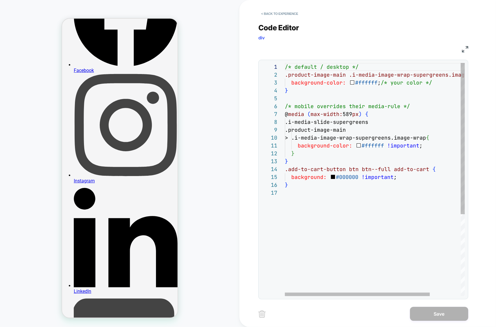
click at [348, 171] on div "/* default / desktop */ .product-image-main .i-media-image-wrap-supergreens.ima…" at bounding box center [394, 242] width 218 height 359
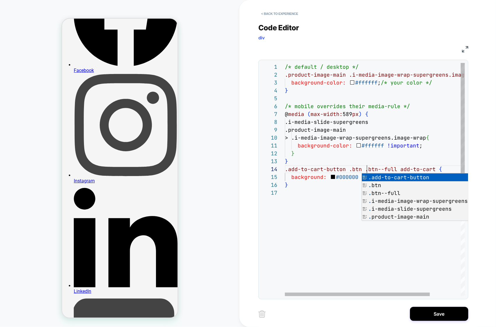
scroll to position [24, 82]
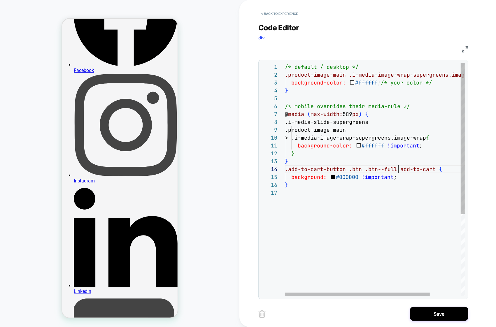
click at [399, 170] on div "/* default / desktop */ .product-image-main .i-media-image-wrap-supergreens.ima…" at bounding box center [394, 242] width 218 height 359
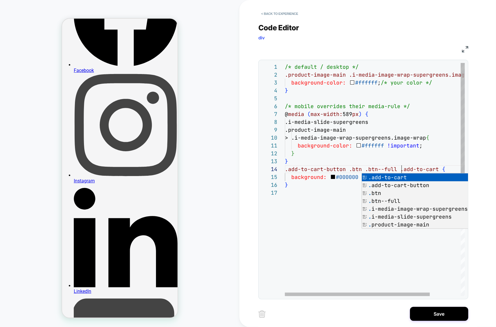
scroll to position [24, 117]
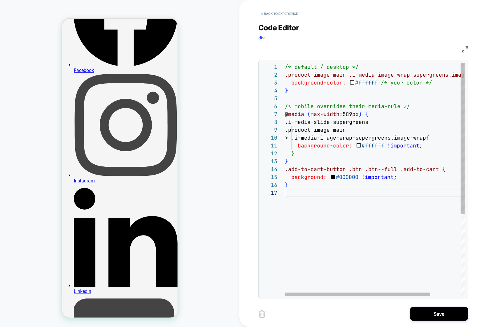
click at [344, 243] on div "/* default / desktop */ .product-image-main .i-media-image-wrap-supergreens.ima…" at bounding box center [394, 242] width 218 height 359
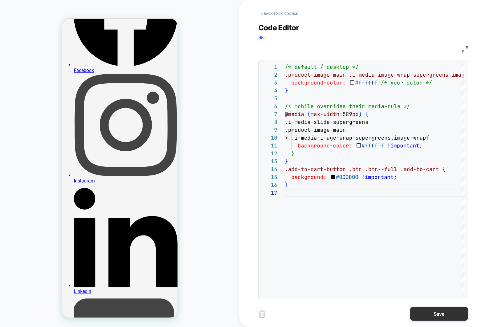
type textarea "**********"
click at [446, 310] on button "Save" at bounding box center [439, 314] width 58 height 14
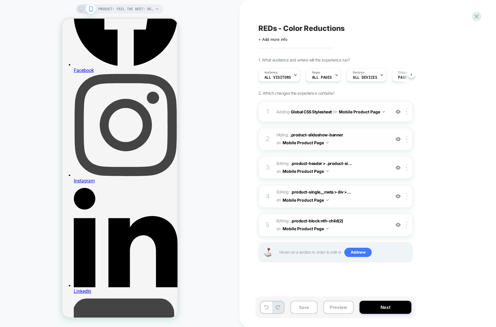
scroll to position [0, 0]
click at [378, 119] on div "1 Adding Global CSS Stylesheet on Mobile Product Page Add Before Add After Copy…" at bounding box center [336, 112] width 155 height 20
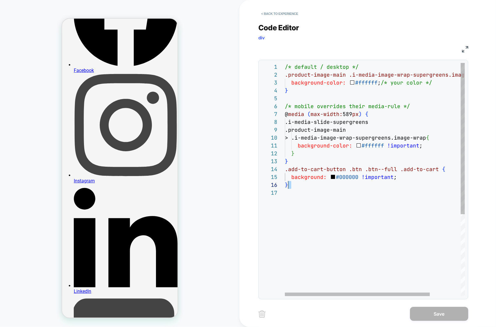
scroll to position [31, 3]
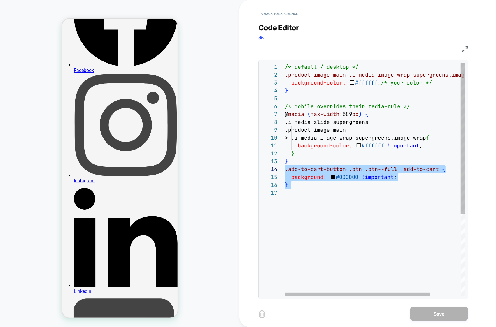
drag, startPoint x: 309, startPoint y: 192, endPoint x: 285, endPoint y: 172, distance: 31.7
click at [285, 172] on div "/* default / desktop */ .product-image-main .i-media-image-wrap-supergreens.ima…" at bounding box center [394, 242] width 218 height 359
type textarea "**********"
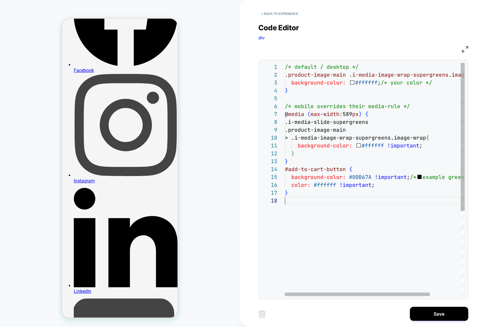
scroll to position [55, 0]
click at [364, 202] on div "/* default / desktop */ .product-image-main .i-media-image-wrap-supergreens.ima…" at bounding box center [394, 246] width 218 height 367
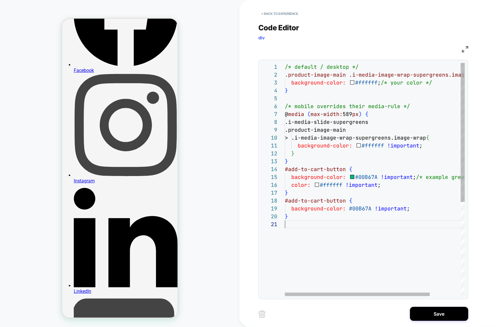
scroll to position [0, 0]
click at [311, 244] on div "/* default / desktop */ .product-image-main .i-media-image-wrap-supergreens.ima…" at bounding box center [394, 258] width 218 height 391
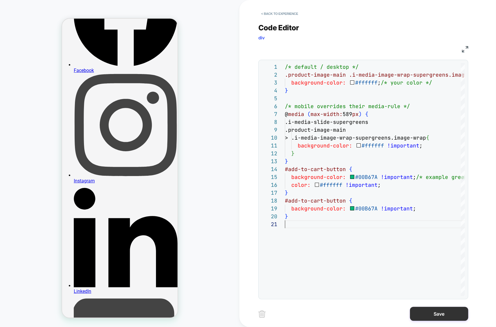
click at [439, 317] on button "Save" at bounding box center [439, 314] width 58 height 14
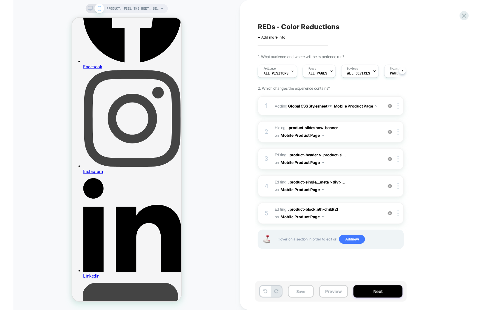
scroll to position [0, 0]
